Goal: Task Accomplishment & Management: Complete application form

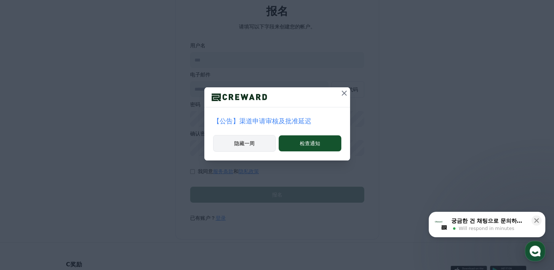
click at [252, 142] on font "隐藏一周" at bounding box center [244, 144] width 20 height 6
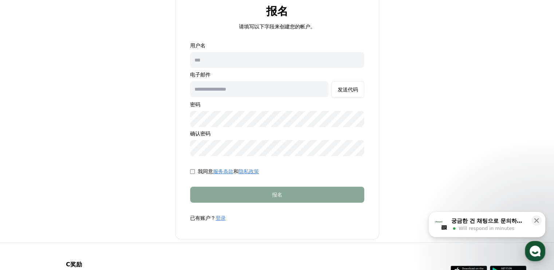
click at [208, 59] on input "text" at bounding box center [277, 60] width 174 height 16
type input "*****"
click at [227, 61] on input "text" at bounding box center [277, 60] width 174 height 16
type input "**********"
click at [252, 86] on input "text" at bounding box center [259, 89] width 138 height 16
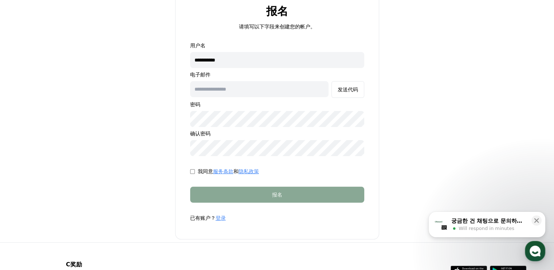
type input "**********"
click at [342, 91] on font "发送代码" at bounding box center [347, 90] width 20 height 6
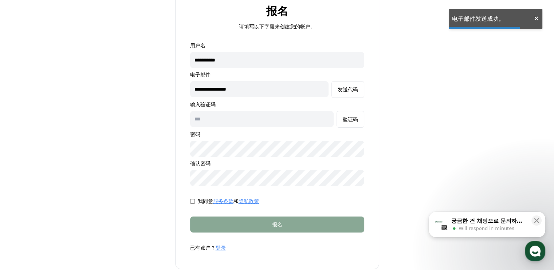
click at [213, 120] on input "text" at bounding box center [261, 119] width 143 height 16
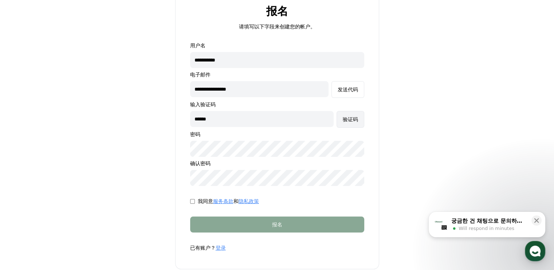
type input "******"
click at [359, 116] on button "验证码" at bounding box center [350, 119] width 28 height 17
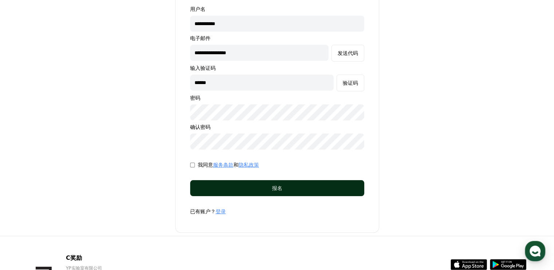
click at [252, 189] on div "报名" at bounding box center [277, 188] width 145 height 7
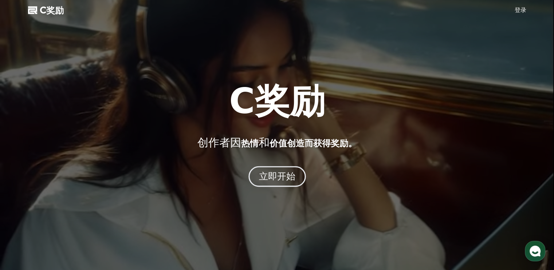
click at [284, 177] on font "立即开始" at bounding box center [276, 176] width 37 height 11
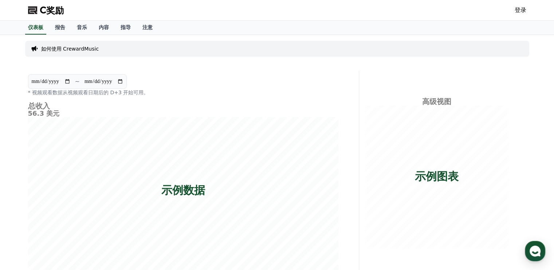
click at [518, 13] on font "登录" at bounding box center [520, 10] width 12 height 7
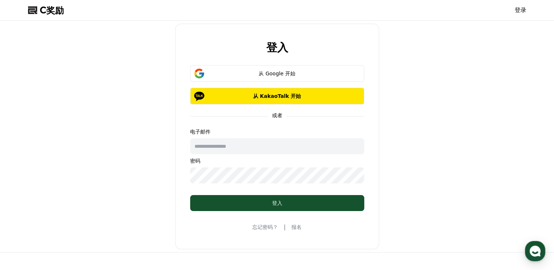
drag, startPoint x: 239, startPoint y: 148, endPoint x: 273, endPoint y: 148, distance: 34.6
click at [239, 148] on input "text" at bounding box center [277, 146] width 174 height 16
type input "**********"
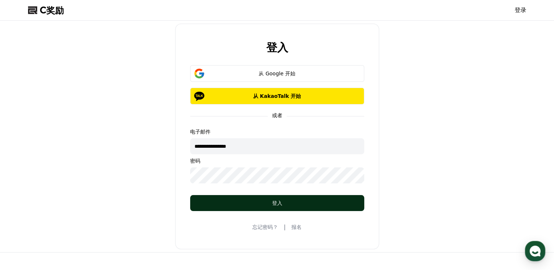
drag, startPoint x: 255, startPoint y: 206, endPoint x: 258, endPoint y: 202, distance: 5.0
click at [256, 206] on button "登入" at bounding box center [277, 203] width 174 height 16
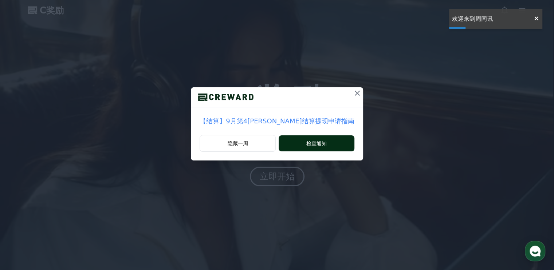
drag, startPoint x: 242, startPoint y: 145, endPoint x: 303, endPoint y: 139, distance: 61.1
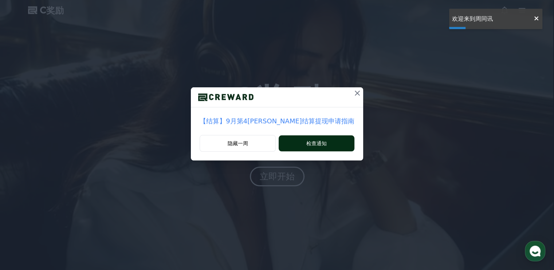
click at [242, 145] on font "隐藏一周" at bounding box center [238, 144] width 20 height 6
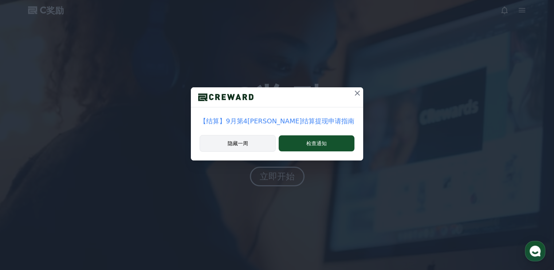
click at [248, 142] on font "隐藏一周" at bounding box center [238, 144] width 20 height 6
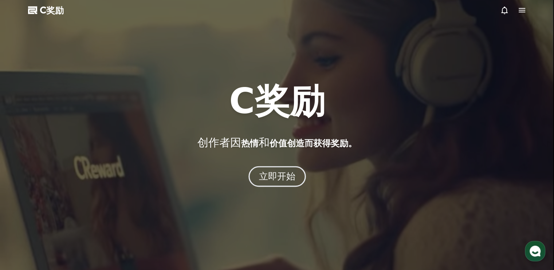
click at [278, 177] on font "立即开始" at bounding box center [276, 176] width 37 height 11
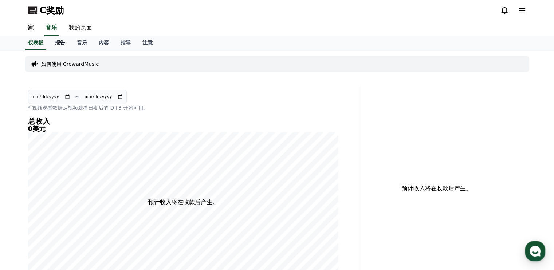
click at [59, 42] on font "报告" at bounding box center [60, 43] width 10 height 6
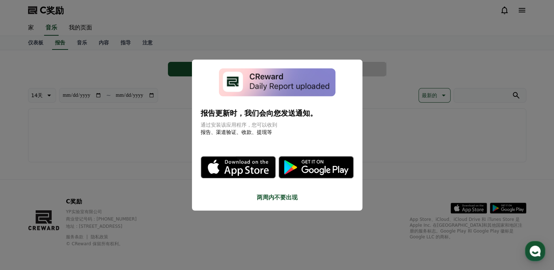
click at [279, 197] on font "两周内不要出现" at bounding box center [277, 197] width 41 height 7
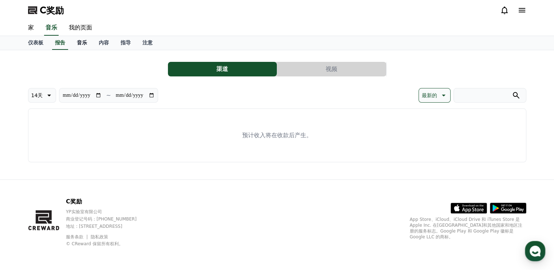
click at [82, 44] on font "音乐" at bounding box center [82, 43] width 10 height 6
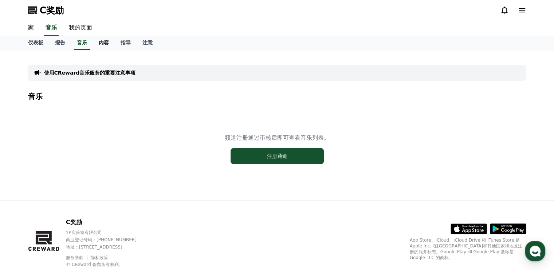
click at [103, 41] on font "内容" at bounding box center [104, 43] width 10 height 6
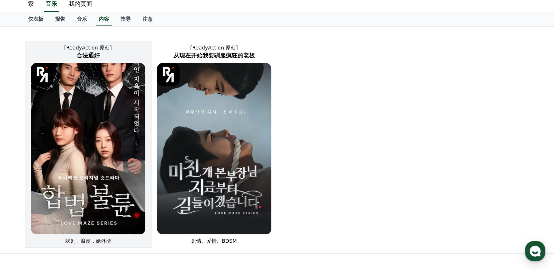
scroll to position [36, 0]
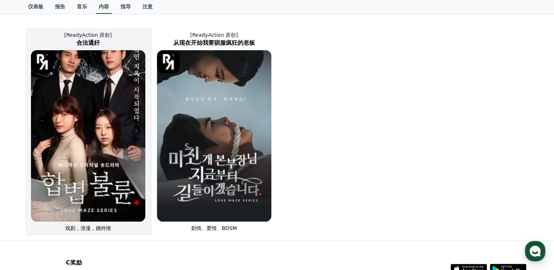
click at [96, 108] on img at bounding box center [88, 135] width 114 height 171
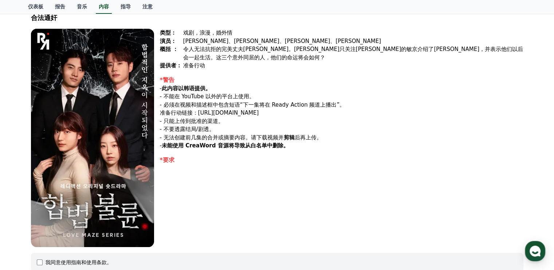
scroll to position [36, 0]
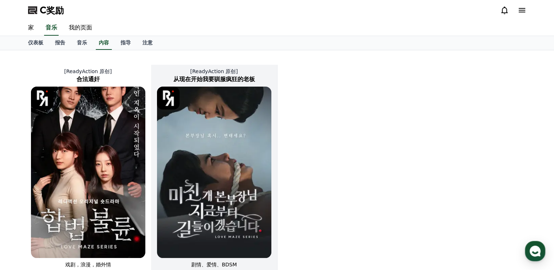
click at [219, 162] on img at bounding box center [214, 172] width 114 height 171
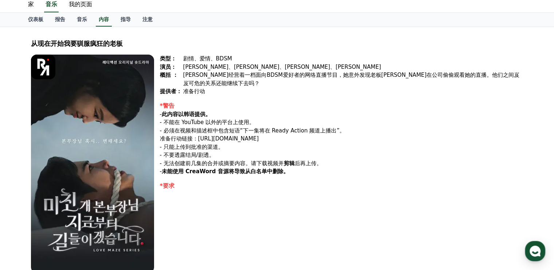
scroll to position [36, 0]
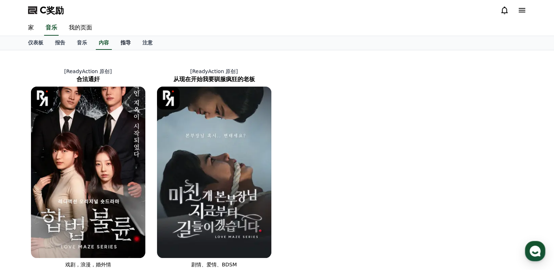
click at [125, 40] on font "指导" at bounding box center [125, 43] width 10 height 6
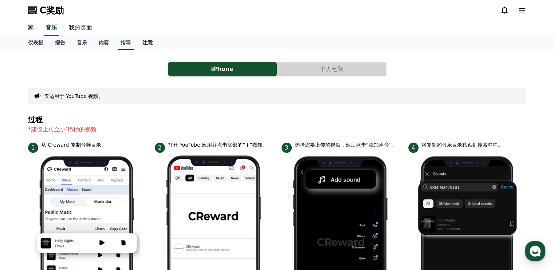
click at [149, 42] on font "注意" at bounding box center [147, 43] width 10 height 6
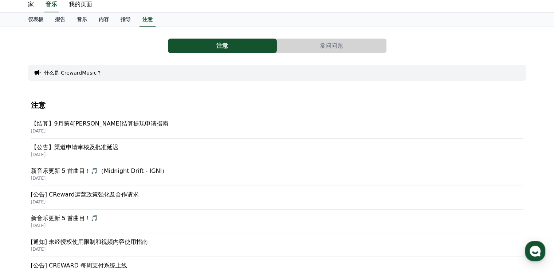
scroll to position [36, 0]
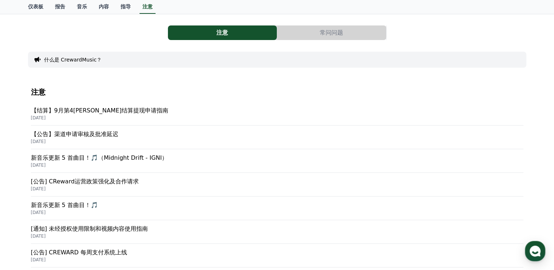
click at [87, 183] on font "[公告] CReward运营政策强化及合作请求" at bounding box center [85, 181] width 108 height 7
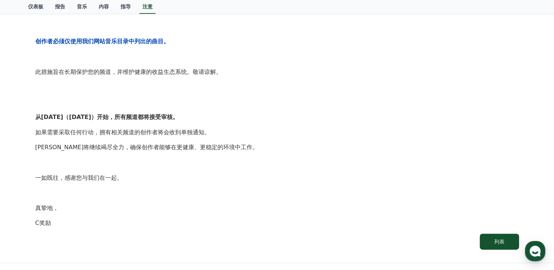
scroll to position [328, 0]
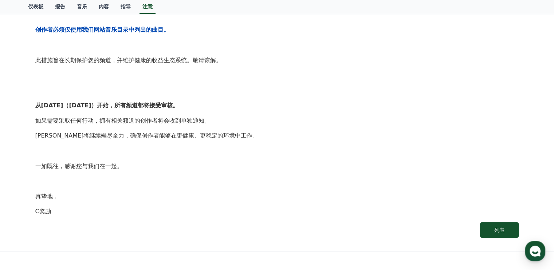
drag, startPoint x: 165, startPoint y: 171, endPoint x: 169, endPoint y: 169, distance: 4.4
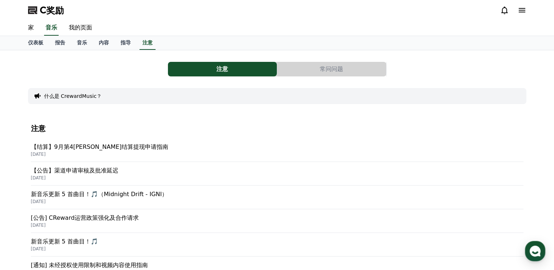
click at [102, 148] on font "【结算】9月第4周周结算提现申请指南" at bounding box center [99, 146] width 137 height 7
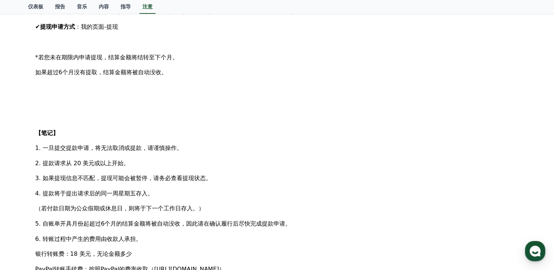
scroll to position [291, 0]
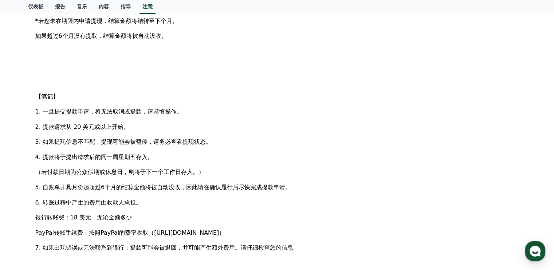
drag, startPoint x: 63, startPoint y: 157, endPoint x: 123, endPoint y: 159, distance: 60.8
click at [127, 156] on font "4. 提款将于提出请求后的同一周星期五存入。" at bounding box center [94, 157] width 118 height 7
drag, startPoint x: 80, startPoint y: 174, endPoint x: 137, endPoint y: 171, distance: 56.5
click at [137, 171] on font "（若付款日期为公众假期或休息日，则将于下一个工作日存入。）" at bounding box center [119, 172] width 169 height 7
click at [114, 190] on font "5. 自账单开具月份起超过6个月的结算金额将被自动没收，因此请在确认履行后尽快完成提款申请。" at bounding box center [163, 187] width 256 height 7
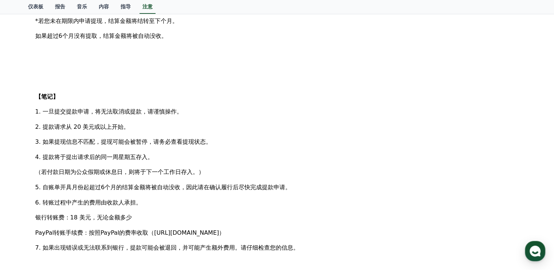
drag, startPoint x: 92, startPoint y: 192, endPoint x: 134, endPoint y: 194, distance: 41.9
click at [134, 194] on div "大家好，我是 CREWARD。 我们很高兴地通知您关于8月份第4周周结算的提款申请。 ※ 由于本周五是韩国的公共假期，因此提款申请截止日期为 10月2日星期四…" at bounding box center [276, 81] width 483 height 463
drag, startPoint x: 65, startPoint y: 217, endPoint x: 137, endPoint y: 219, distance: 72.5
click at [137, 219] on p "银行转账费：18 美元，无论金额多少" at bounding box center [276, 217] width 483 height 9
click at [183, 210] on div "大家好，我是 CREWARD。 我们很高兴地通知您关于8月份第4周周结算的提款申请。 ※ 由于本周五是韩国的公共假期，因此提款申请截止日期为 10月2日星期四…" at bounding box center [276, 81] width 483 height 463
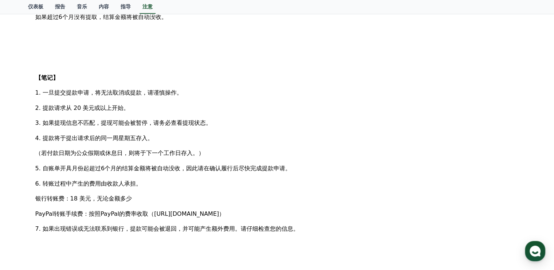
scroll to position [328, 0]
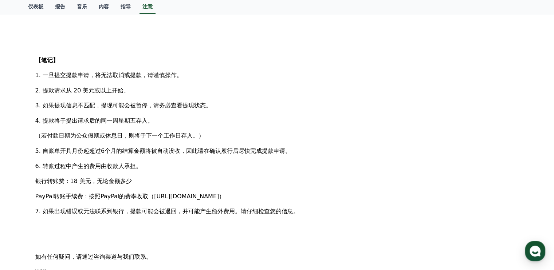
drag, startPoint x: 44, startPoint y: 166, endPoint x: 132, endPoint y: 166, distance: 88.8
click at [132, 166] on font "6. 转账过程中产生的费用由收款人承担。" at bounding box center [88, 166] width 106 height 7
drag, startPoint x: 115, startPoint y: 195, endPoint x: 298, endPoint y: 191, distance: 183.5
click at [298, 192] on p "PayPal转账手续费：按照PayPal的费率收取（https://www.paypal.com/us/webapps/mpp/paypal-fees）" at bounding box center [276, 196] width 483 height 9
click at [181, 189] on div "大家好，我是 CREWARD。 我们很高兴地通知您关于8月份第4周周结算的提款申请。 ※ 由于本周五是韩国的公共假期，因此提款申请截止日期为 10月2日星期四…" at bounding box center [276, 44] width 483 height 463
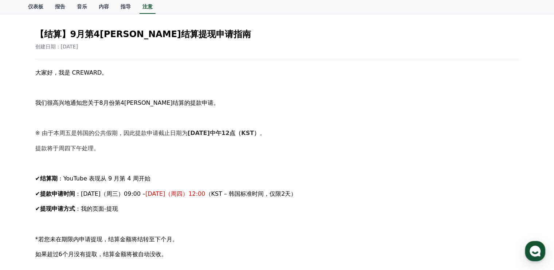
scroll to position [0, 0]
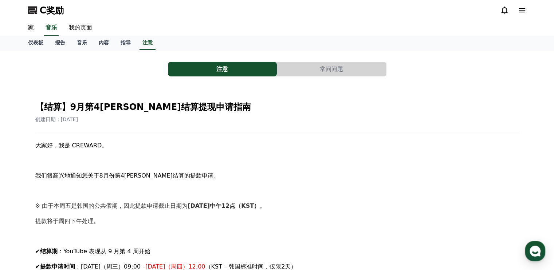
click at [307, 71] on button "常问问题" at bounding box center [331, 69] width 109 height 15
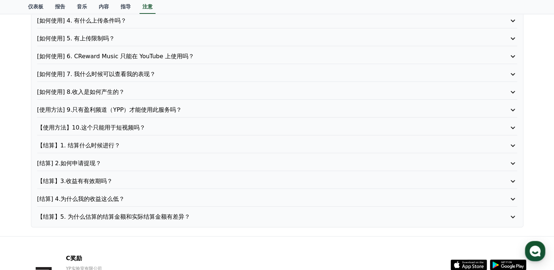
scroll to position [146, 0]
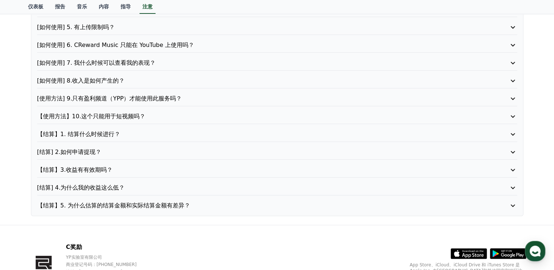
click at [130, 130] on p "【结算】1. 结算什么时候进行？" at bounding box center [258, 134] width 442 height 9
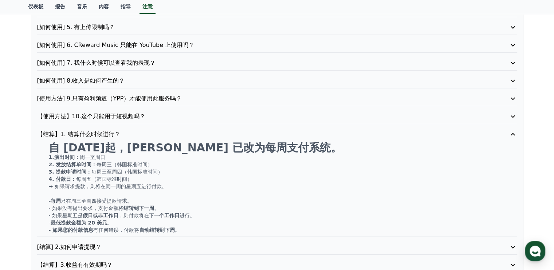
drag, startPoint x: 62, startPoint y: 163, endPoint x: 137, endPoint y: 162, distance: 75.7
click at [137, 162] on p "2. 发放结算单时间： 每周三（韩国标准时间）" at bounding box center [283, 164] width 468 height 7
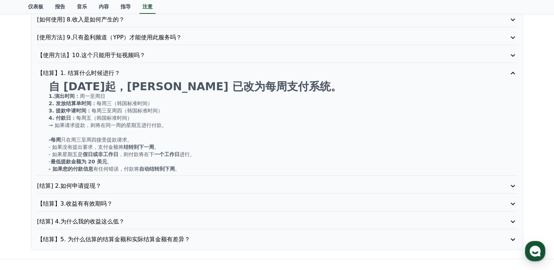
scroll to position [218, 0]
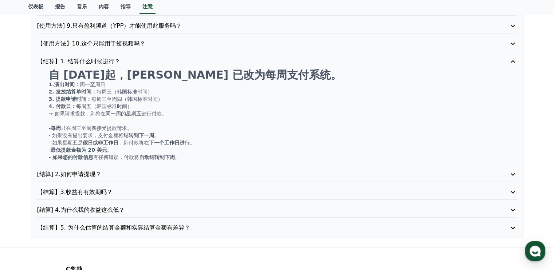
click at [156, 207] on p "[结算] 4.为什么我的收益这么低？" at bounding box center [258, 210] width 442 height 9
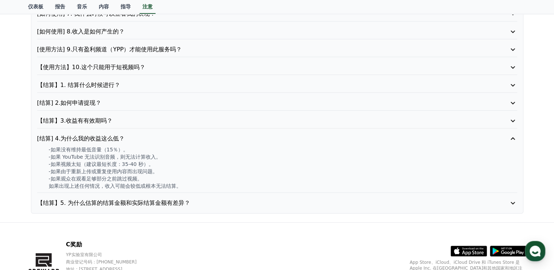
scroll to position [182, 0]
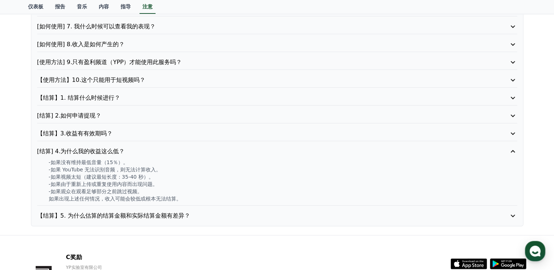
drag, startPoint x: 64, startPoint y: 183, endPoint x: 152, endPoint y: 181, distance: 88.5
click at [152, 181] on font "-如果由于重新上传或重复使用内容而出现问题。" at bounding box center [103, 184] width 109 height 6
drag, startPoint x: 61, startPoint y: 192, endPoint x: 136, endPoint y: 188, distance: 74.7
click at [136, 189] on font "-如果观众在观看足够部分之前跳过视频。" at bounding box center [96, 192] width 94 height 6
drag, startPoint x: 87, startPoint y: 195, endPoint x: 185, endPoint y: 196, distance: 98.3
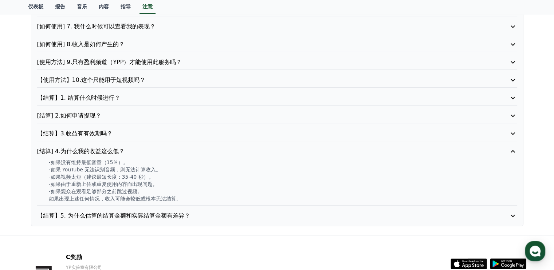
click at [185, 196] on p "如果出现上述任何情况，收入可能会较低或根本无法结算。" at bounding box center [283, 198] width 468 height 7
click at [146, 212] on font "【结算】5. 为什么估算的结算金额和实际结算金额有差异？" at bounding box center [113, 215] width 153 height 7
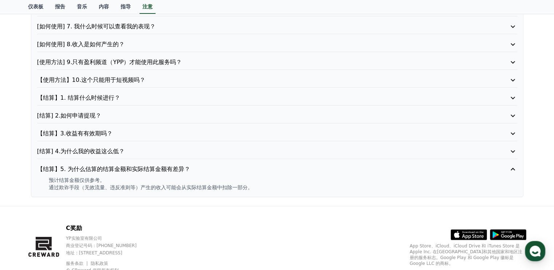
click at [186, 151] on p "[结算] 4.为什么我的收益这么低？" at bounding box center [258, 151] width 442 height 9
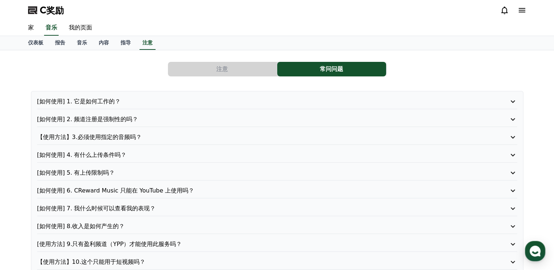
scroll to position [0, 0]
click at [231, 66] on button "注意" at bounding box center [222, 69] width 109 height 15
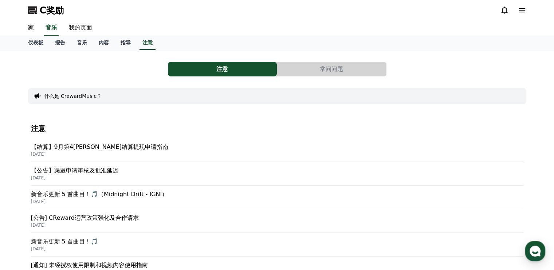
click at [131, 41] on link "指导" at bounding box center [126, 43] width 22 height 14
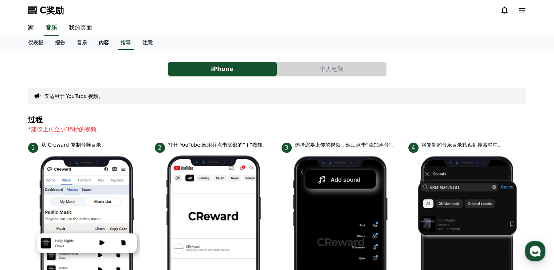
click at [103, 40] on font "内容" at bounding box center [104, 43] width 10 height 6
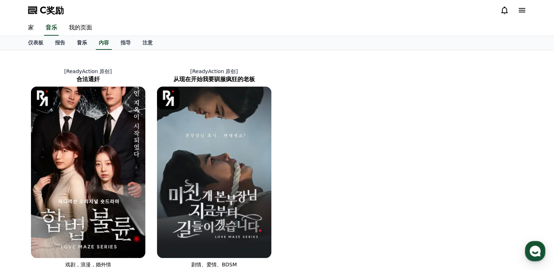
click at [80, 43] on font "音乐" at bounding box center [82, 43] width 10 height 6
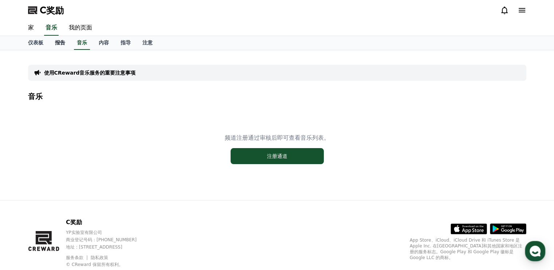
click at [59, 44] on font "报告" at bounding box center [60, 43] width 10 height 6
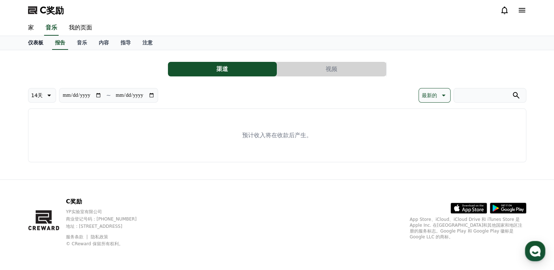
click at [37, 44] on font "仪表板" at bounding box center [35, 43] width 15 height 6
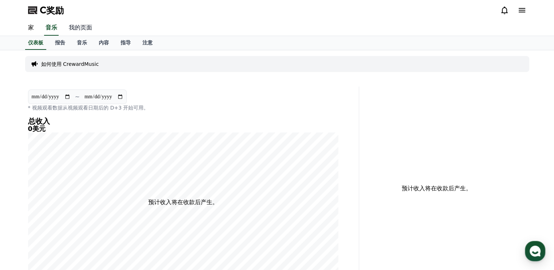
click at [80, 23] on link "我的页面" at bounding box center [80, 27] width 35 height 15
select select "**********"
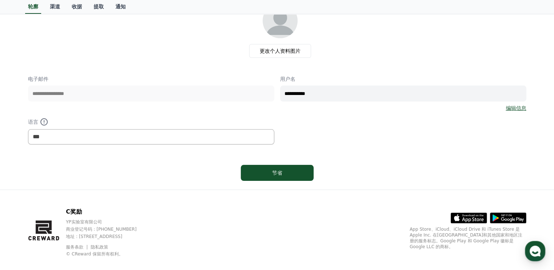
scroll to position [62, 0]
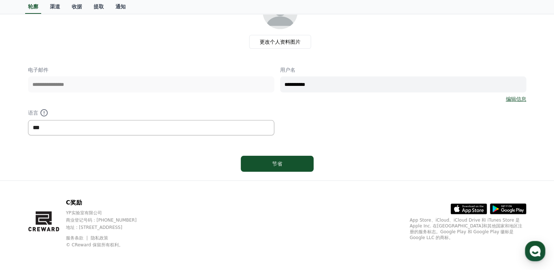
drag, startPoint x: 83, startPoint y: 125, endPoint x: 93, endPoint y: 129, distance: 11.1
click at [83, 125] on select "*** ** ***" at bounding box center [151, 127] width 246 height 15
drag, startPoint x: 329, startPoint y: 124, endPoint x: 319, endPoint y: 123, distance: 9.8
click at [329, 124] on div "**********" at bounding box center [277, 100] width 498 height 69
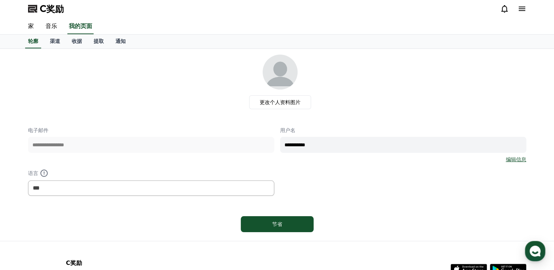
scroll to position [0, 0]
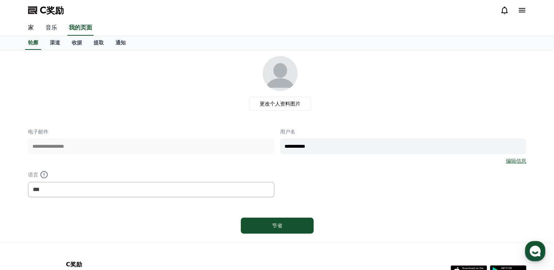
click at [52, 29] on font "音乐" at bounding box center [52, 27] width 12 height 7
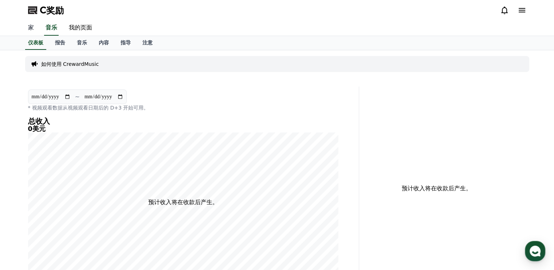
click at [33, 28] on link "家" at bounding box center [30, 27] width 17 height 15
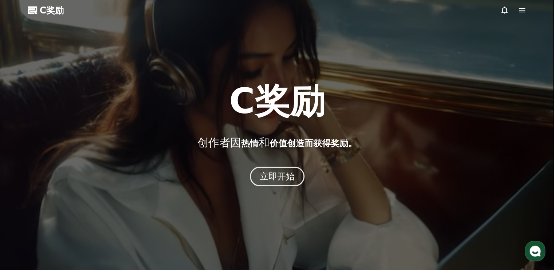
click at [517, 9] on icon at bounding box center [521, 10] width 9 height 9
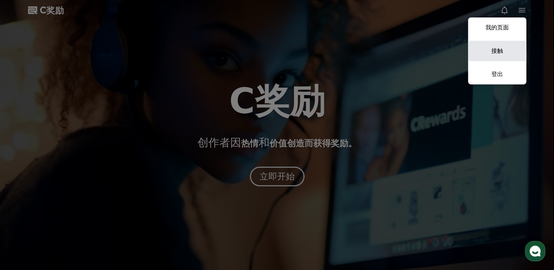
click at [494, 52] on font "接触" at bounding box center [497, 50] width 12 height 7
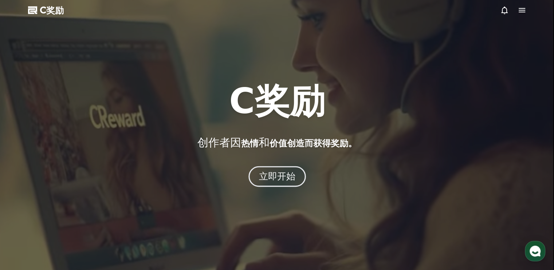
click at [271, 173] on font "立即开始" at bounding box center [276, 176] width 37 height 11
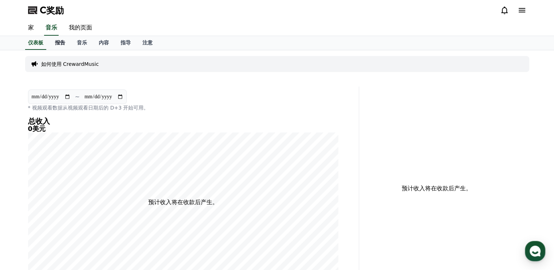
click at [61, 40] on font "报告" at bounding box center [60, 43] width 10 height 6
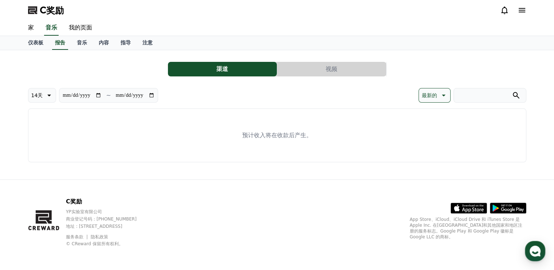
click at [318, 65] on button "视频" at bounding box center [331, 69] width 109 height 15
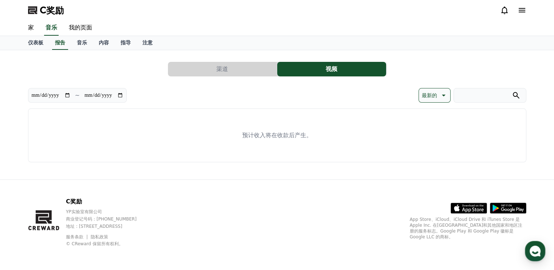
click at [218, 70] on font "渠道" at bounding box center [222, 69] width 12 height 7
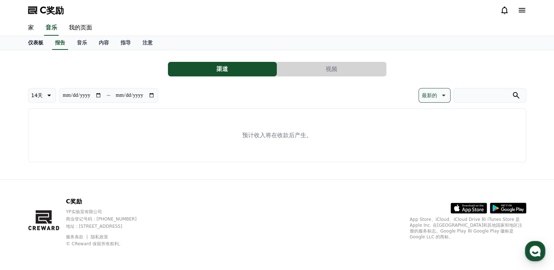
click at [39, 42] on font "仪表板" at bounding box center [35, 43] width 15 height 6
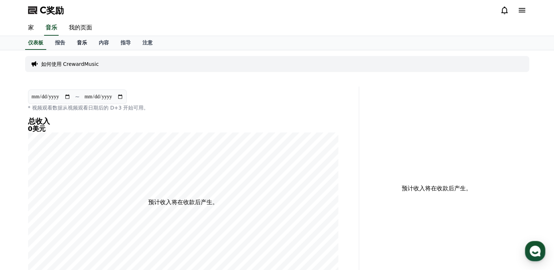
click at [80, 47] on link "音乐" at bounding box center [82, 43] width 22 height 14
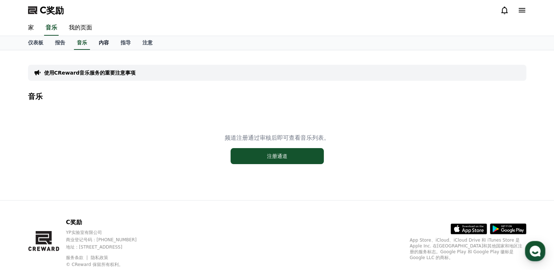
click at [103, 46] on link "内容" at bounding box center [104, 43] width 22 height 14
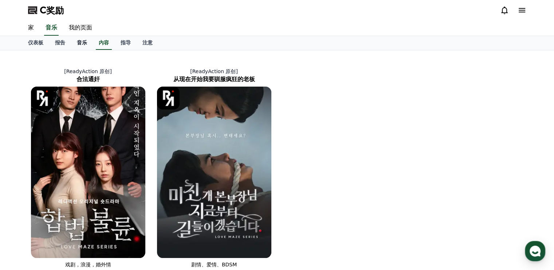
click at [79, 42] on font "音乐" at bounding box center [82, 43] width 10 height 6
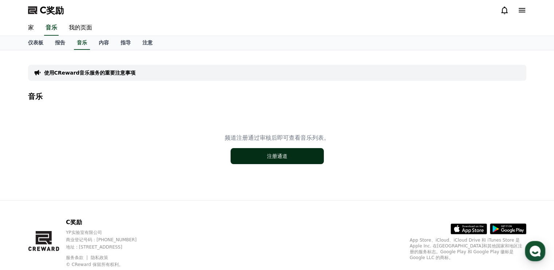
click at [280, 159] on font "注册通道" at bounding box center [277, 156] width 20 height 7
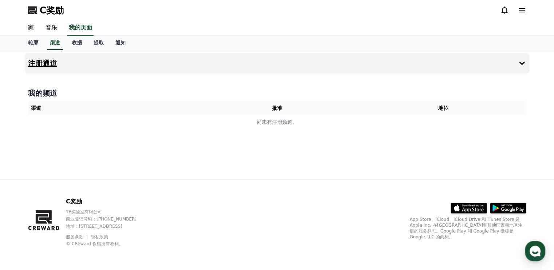
click at [173, 68] on button "注册通道" at bounding box center [277, 63] width 504 height 20
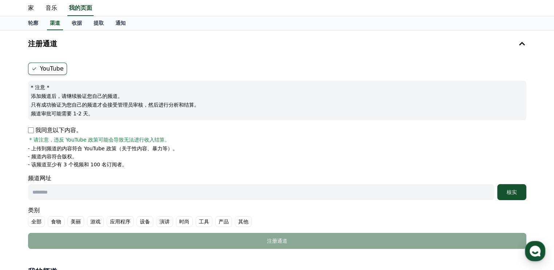
scroll to position [36, 0]
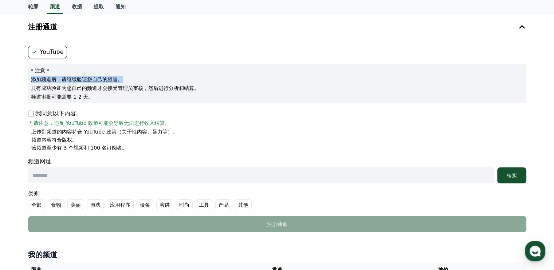
drag, startPoint x: 32, startPoint y: 78, endPoint x: 120, endPoint y: 81, distance: 88.1
click at [120, 81] on font "添加频道后，请继续验证您自己的频道。" at bounding box center [77, 79] width 92 height 6
drag, startPoint x: 31, startPoint y: 88, endPoint x: 198, endPoint y: 87, distance: 167.1
click at [198, 87] on font "只有成功验证为您自己的频道才会接受管理员审核，然后进行分析和结算。" at bounding box center [115, 88] width 168 height 6
drag, startPoint x: 38, startPoint y: 96, endPoint x: 82, endPoint y: 104, distance: 44.4
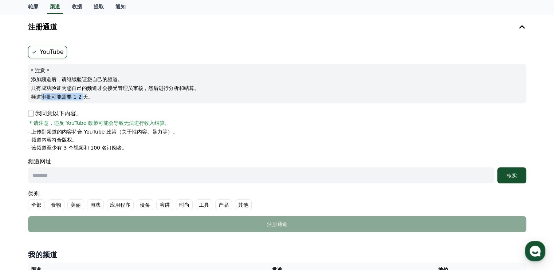
click at [84, 96] on font "频道审批可能需要 1-2 天。" at bounding box center [62, 97] width 63 height 6
click at [78, 110] on font "我同意以下内容。" at bounding box center [58, 113] width 47 height 7
click at [30, 117] on p "我同意以下内容。" at bounding box center [55, 113] width 54 height 9
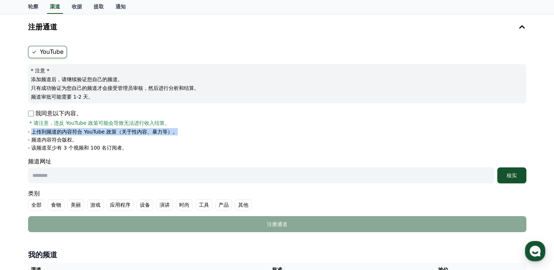
drag, startPoint x: 33, startPoint y: 131, endPoint x: 176, endPoint y: 130, distance: 142.3
click at [176, 130] on font "- 上传到频道的内容符合 YouTube 政策（关于性内容、暴力等）。" at bounding box center [103, 132] width 150 height 6
drag, startPoint x: 32, startPoint y: 139, endPoint x: 74, endPoint y: 135, distance: 41.7
click at [74, 137] on font "- 频道内容符合版权。" at bounding box center [53, 140] width 50 height 6
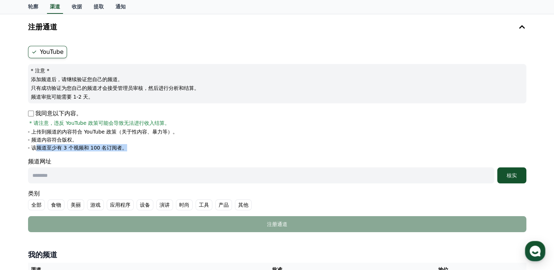
drag, startPoint x: 34, startPoint y: 149, endPoint x: 132, endPoint y: 144, distance: 98.4
click at [132, 144] on li "- 该频道至少有 3 个视频和 100 名订阅者。" at bounding box center [277, 147] width 498 height 7
click at [176, 157] on font "频道网址" at bounding box center [277, 161] width 498 height 9
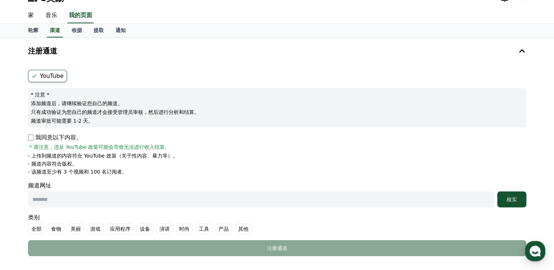
scroll to position [0, 0]
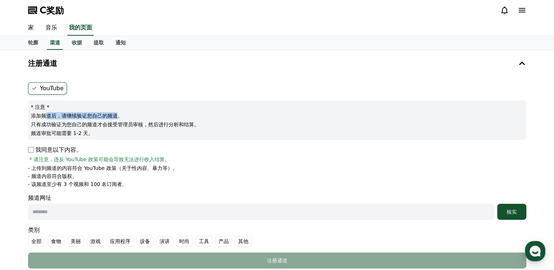
drag, startPoint x: 47, startPoint y: 115, endPoint x: 116, endPoint y: 115, distance: 69.2
click at [116, 115] on font "添加频道后，请继续验证您自己的频道。" at bounding box center [77, 116] width 92 height 6
drag, startPoint x: 56, startPoint y: 125, endPoint x: 158, endPoint y: 124, distance: 101.9
click at [158, 124] on font "只有成功验证为您自己的频道才会接受管理员审核，然后进行分析和结算。" at bounding box center [115, 125] width 168 height 6
click at [187, 122] on font "只有成功验证为您自己的频道才会接受管理员审核，然后进行分析和结算。" at bounding box center [115, 125] width 168 height 6
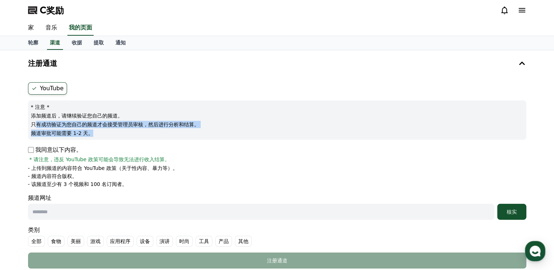
drag, startPoint x: 38, startPoint y: 124, endPoint x: 190, endPoint y: 129, distance: 152.6
click at [190, 129] on div "* 注意 * 添加频道后，请继续验证您自己的频道。 只有成功验证为您自己的频道才会接受管理员审核，然后进行分析和结算。 频道审批可能需要 1-2 天。" at bounding box center [277, 119] width 498 height 39
